Goal: Check status: Check status

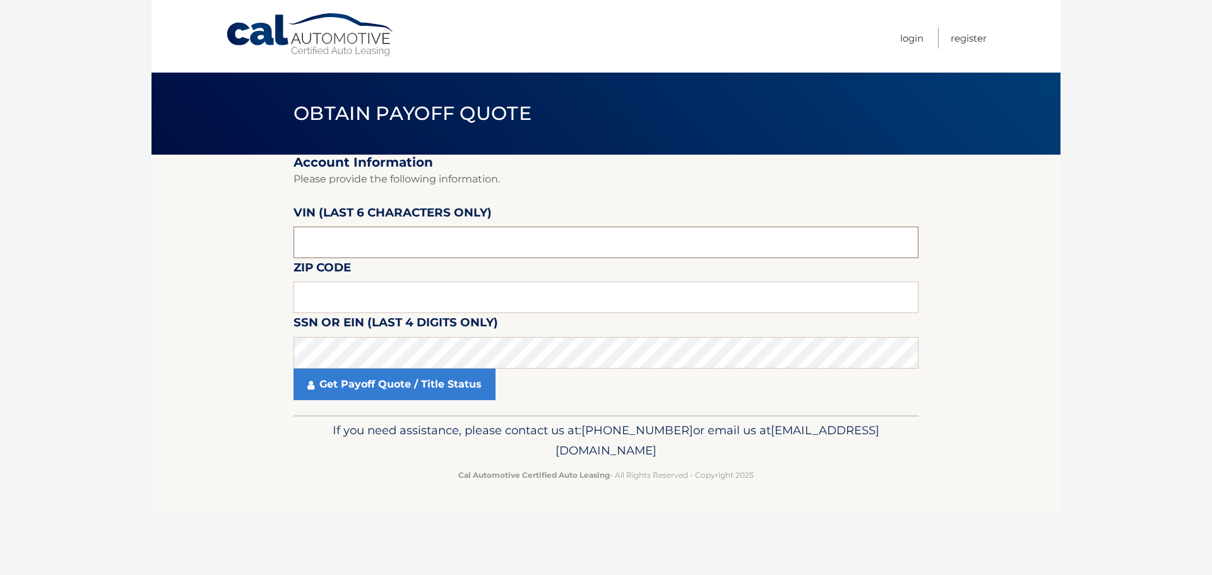
click at [362, 242] on input "text" at bounding box center [605, 243] width 625 height 32
click at [347, 290] on input "text" at bounding box center [605, 298] width 625 height 32
type input "11755"
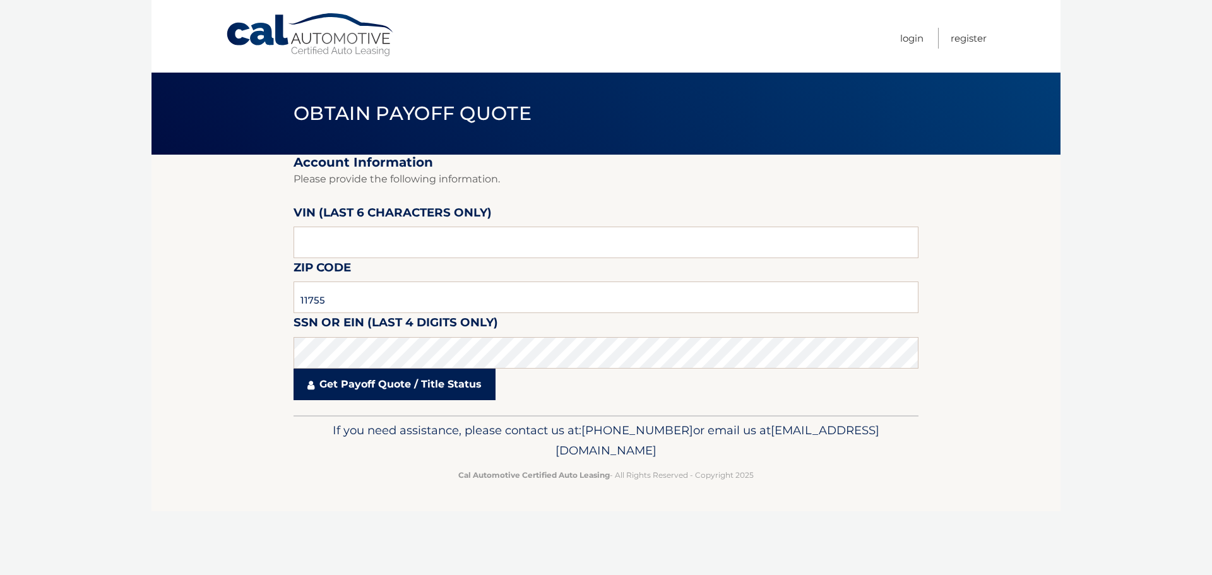
click at [360, 395] on link "Get Payoff Quote / Title Status" at bounding box center [394, 385] width 202 height 32
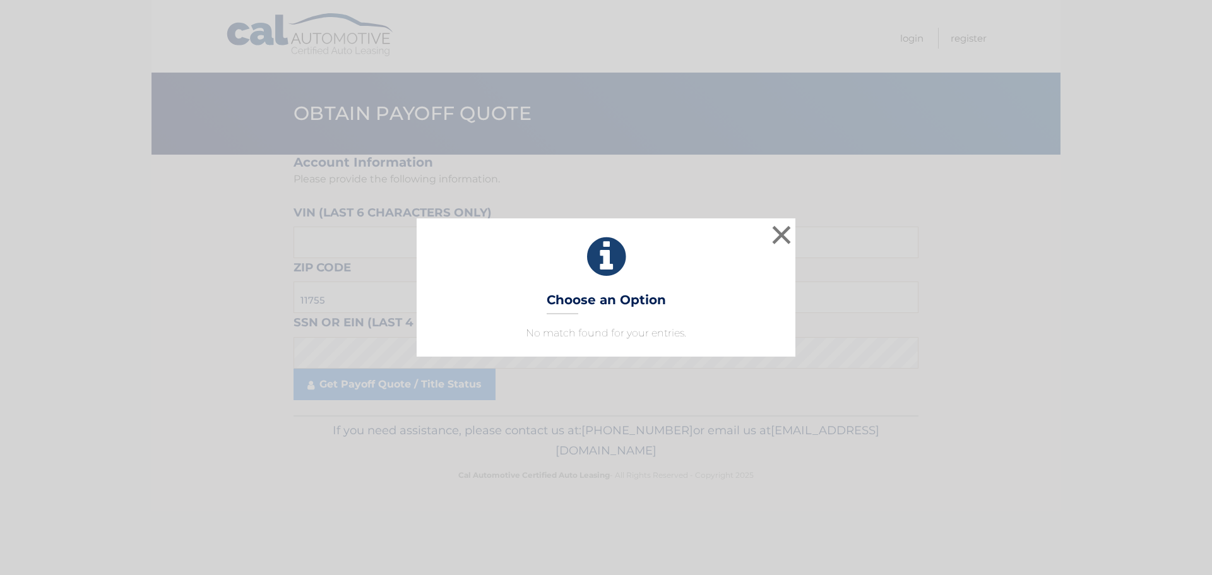
click at [362, 386] on div "× Choose an Option No match found for your entries. This is what you see on sec…" at bounding box center [606, 287] width 1212 height 575
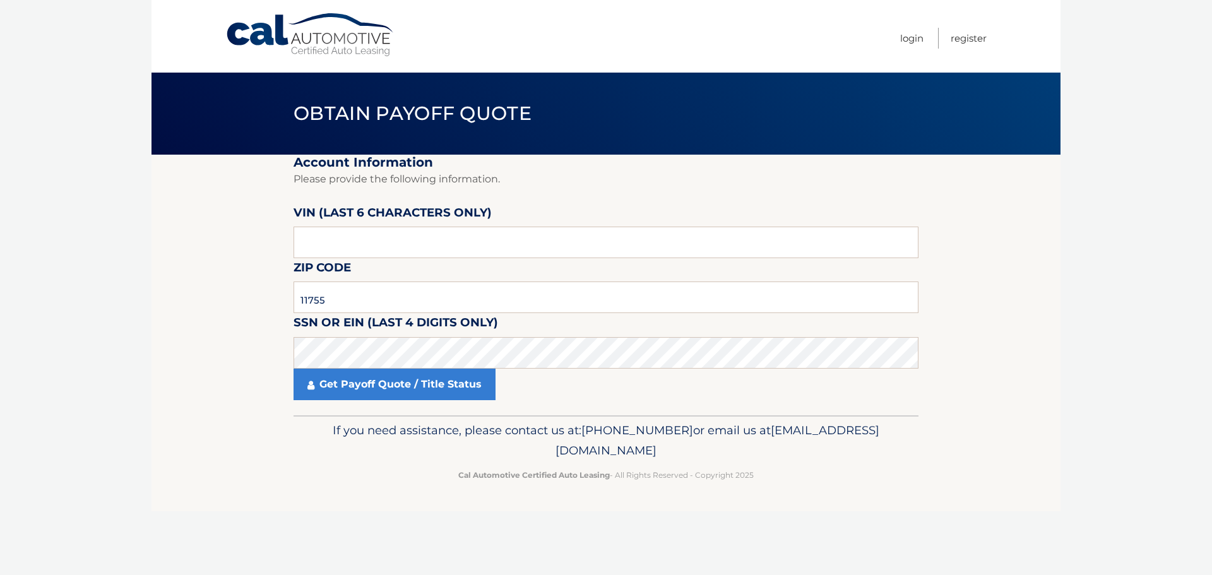
click at [362, 386] on link "Get Payoff Quote / Title Status" at bounding box center [394, 385] width 202 height 32
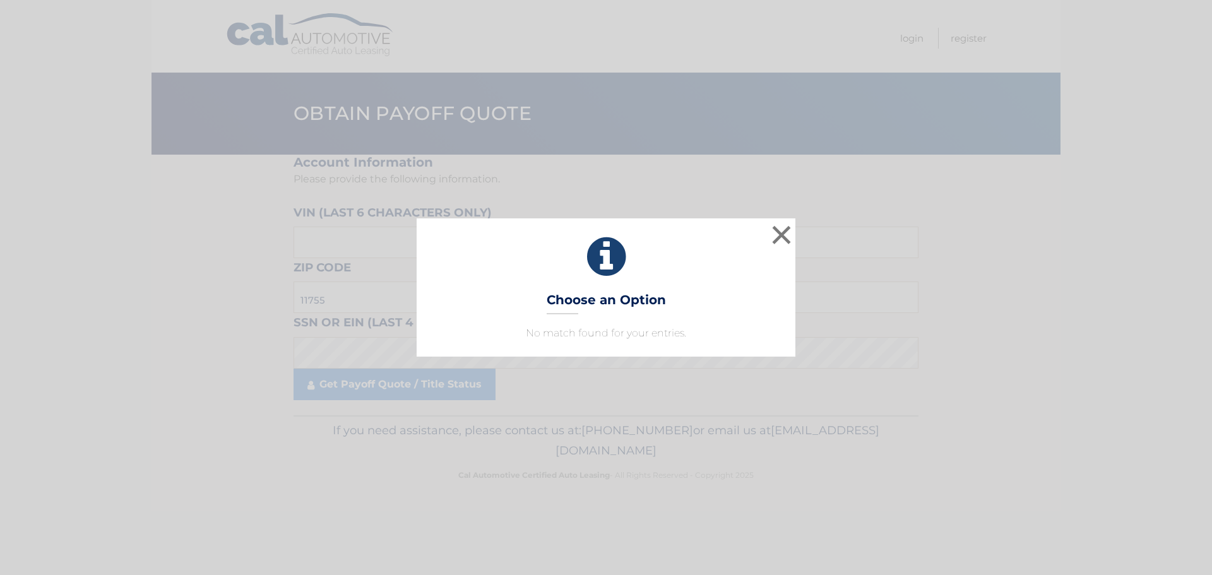
click at [362, 384] on div "× Choose an Option No match found for your entries. This is what you see on sec…" at bounding box center [606, 287] width 1212 height 575
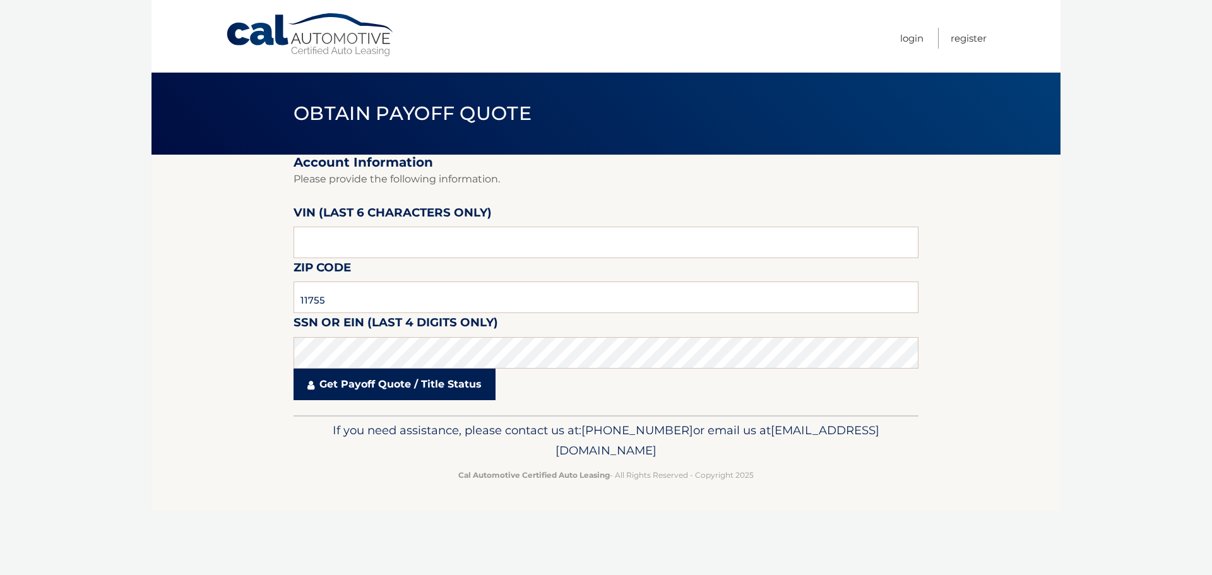
click at [386, 396] on link "Get Payoff Quote / Title Status" at bounding box center [394, 385] width 202 height 32
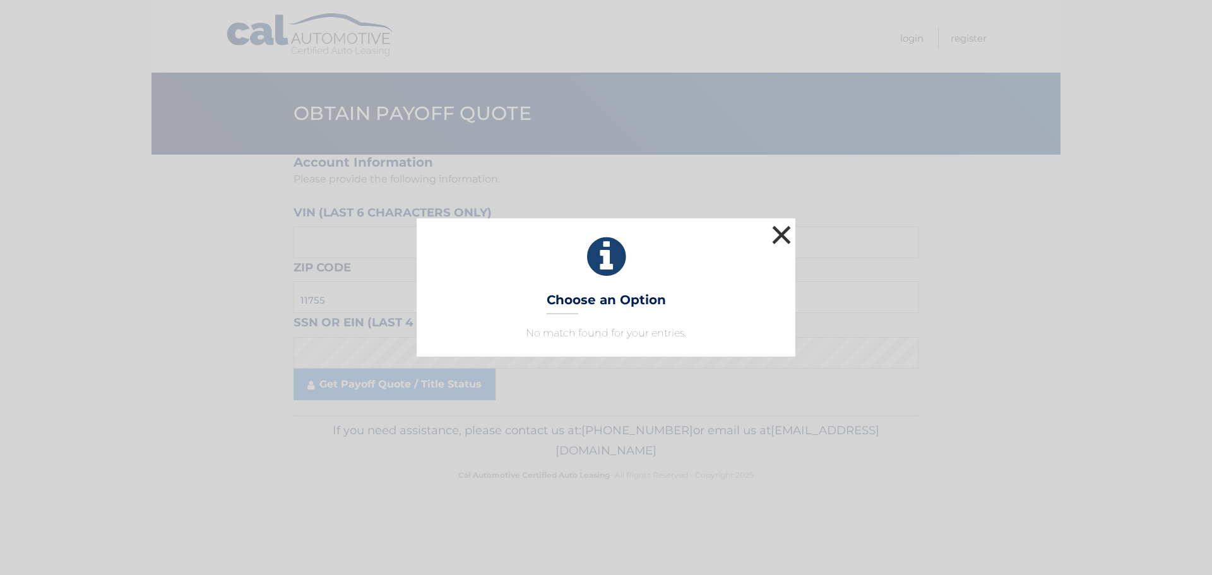
click at [783, 239] on button "×" at bounding box center [781, 234] width 25 height 25
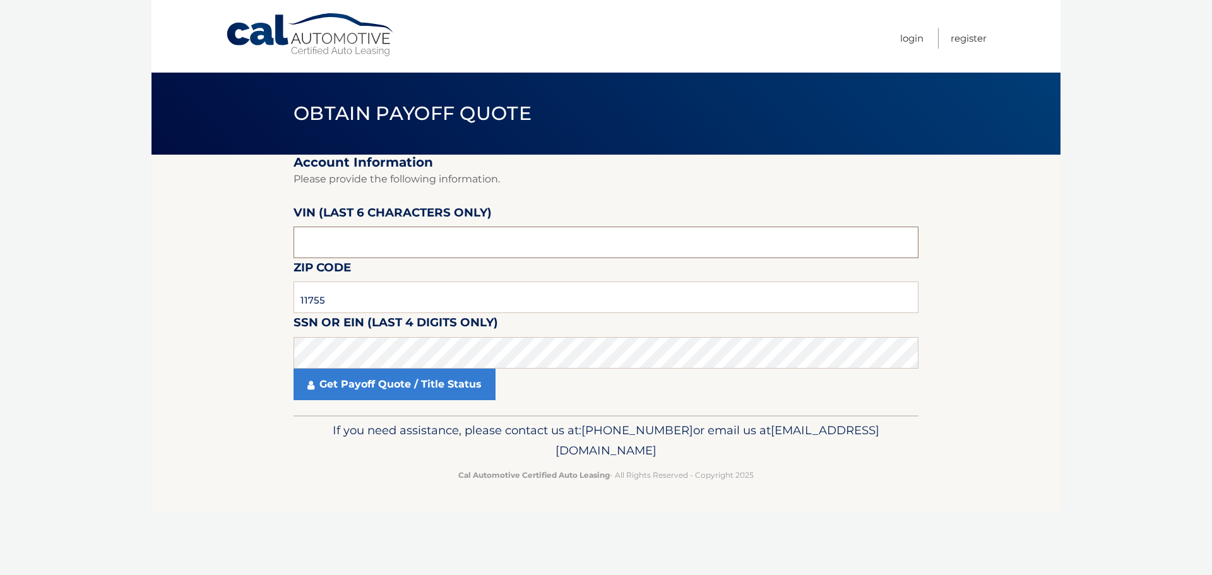
drag, startPoint x: 349, startPoint y: 242, endPoint x: 247, endPoint y: 251, distance: 102.0
click at [247, 251] on section "Account Information Please provide the following information. [PERSON_NAME] (la…" at bounding box center [605, 285] width 909 height 261
type input "540106"
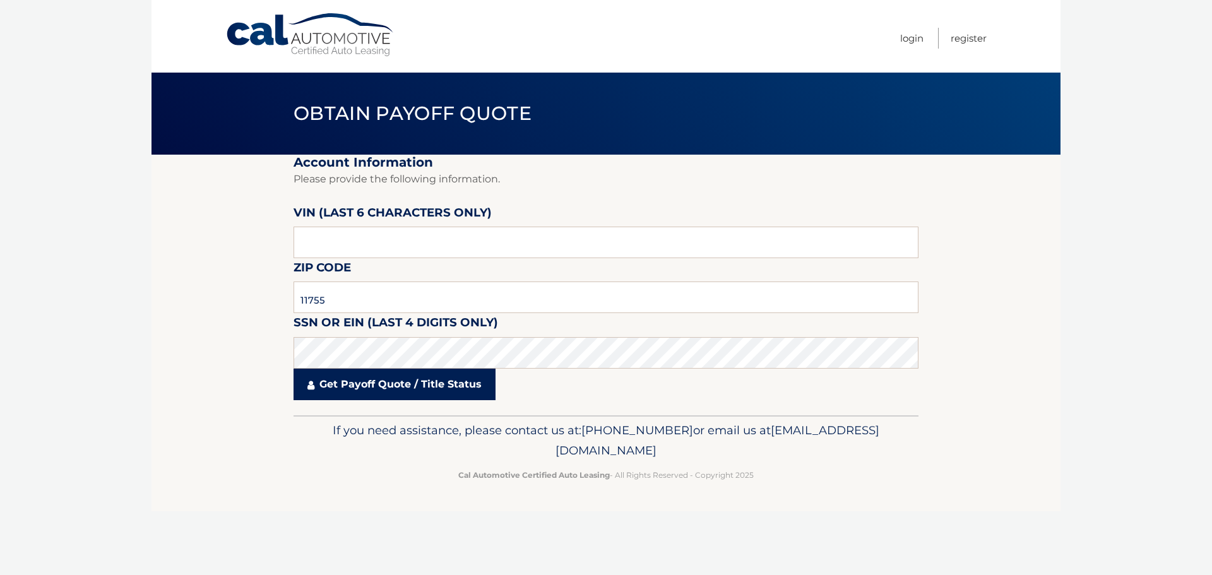
click at [366, 378] on link "Get Payoff Quote / Title Status" at bounding box center [394, 385] width 202 height 32
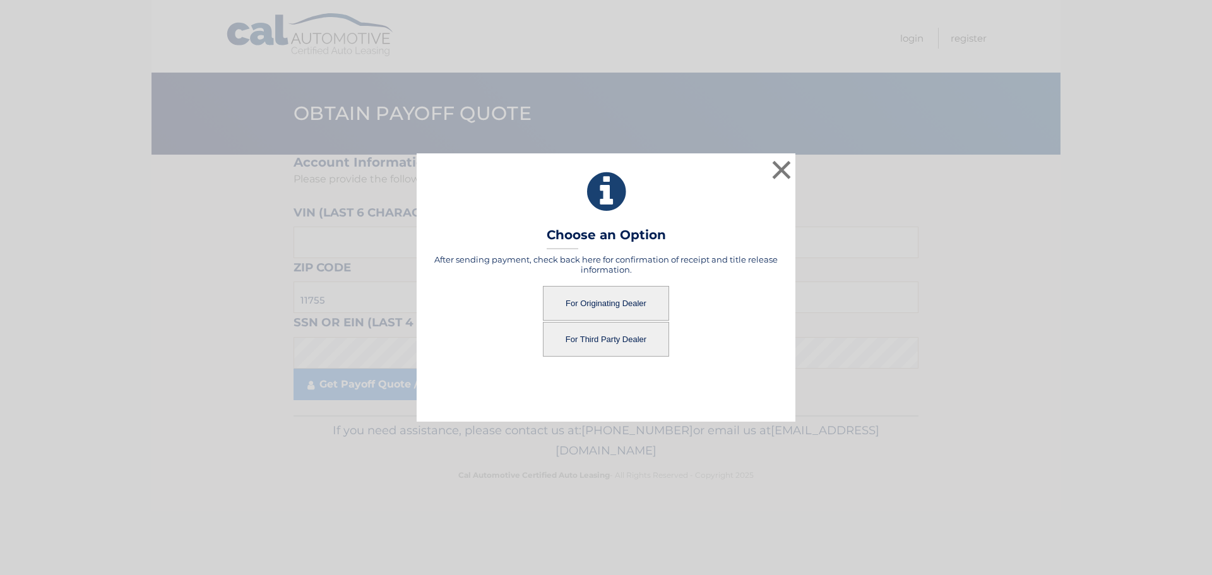
click at [605, 304] on button "For Originating Dealer" at bounding box center [606, 303] width 126 height 35
click at [605, 303] on button "For Originating Dealer" at bounding box center [606, 303] width 126 height 35
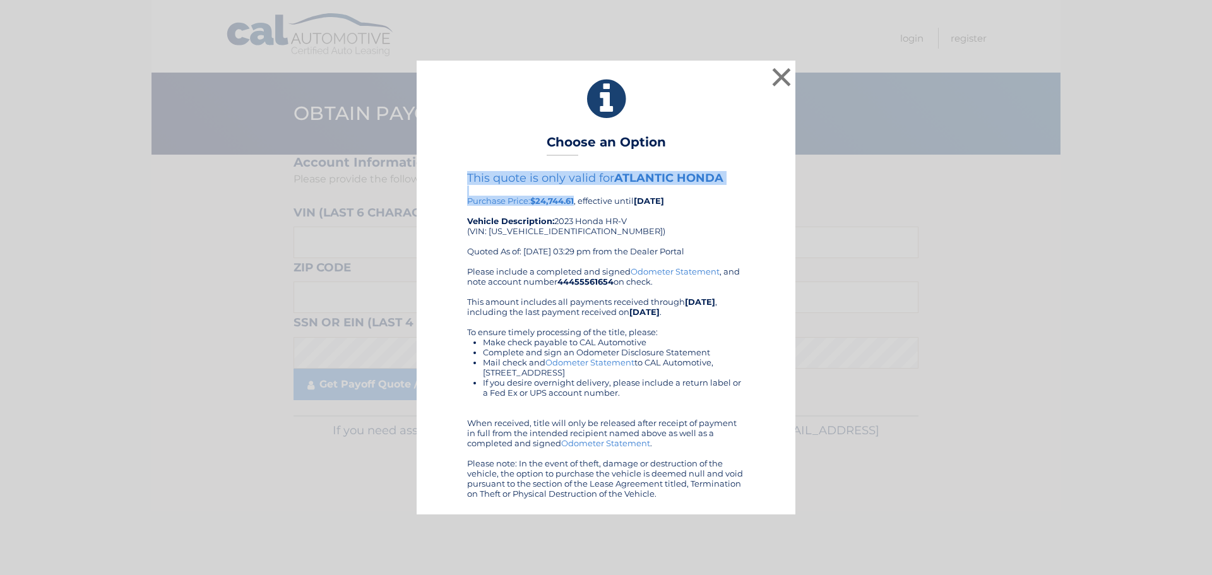
drag, startPoint x: 451, startPoint y: 187, endPoint x: 575, endPoint y: 199, distance: 124.9
click at [575, 199] on div "This quote is only valid for ATLANTIC HONDA Purchase Price: $24,744.61 , effect…" at bounding box center [605, 334] width 347 height 327
drag, startPoint x: 463, startPoint y: 141, endPoint x: 773, endPoint y: 497, distance: 472.0
click at [773, 497] on div "× Choose an Option This quote is only valid for ATLANTIC HONDA Purchase Price: …" at bounding box center [606, 287] width 379 height 453
